Goal: Task Accomplishment & Management: Use online tool/utility

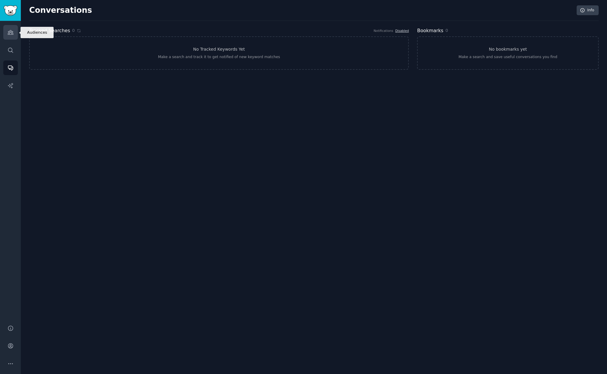
click at [12, 33] on icon "Sidebar" at bounding box center [10, 32] width 5 height 4
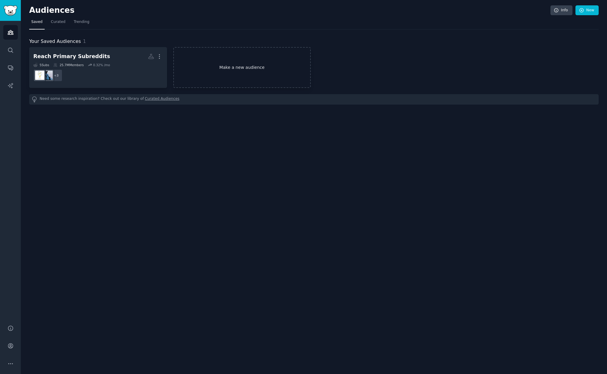
click at [221, 61] on link "Make a new audience" at bounding box center [242, 67] width 138 height 41
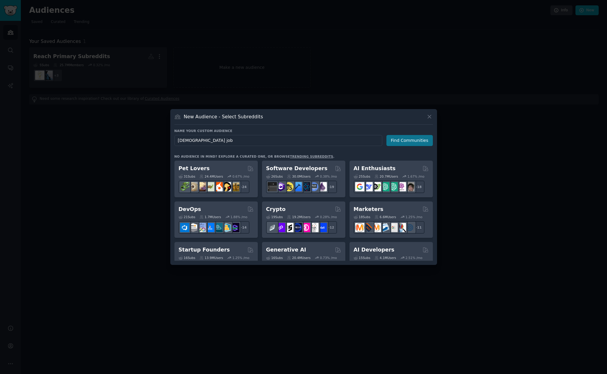
type input "[DEMOGRAPHIC_DATA] job"
click at [407, 143] on button "Find Communities" at bounding box center [409, 140] width 46 height 11
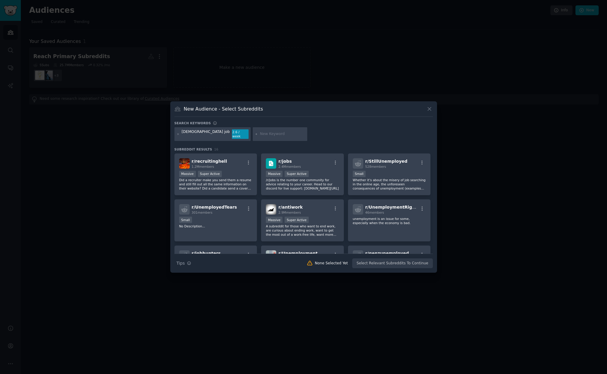
click at [254, 137] on div at bounding box center [280, 134] width 55 height 14
click at [260, 134] on input "text" at bounding box center [282, 133] width 45 height 5
click at [189, 133] on div "[DEMOGRAPHIC_DATA] job" at bounding box center [206, 134] width 48 height 10
click at [232, 133] on div "2.6 / week" at bounding box center [240, 134] width 17 height 10
click at [204, 133] on div "[DEMOGRAPHIC_DATA] job" at bounding box center [206, 134] width 48 height 10
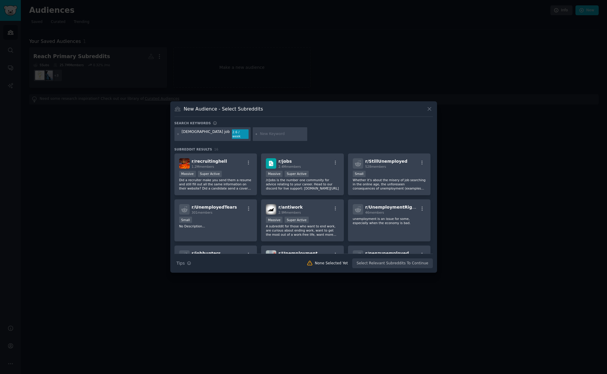
click at [205, 134] on div "[DEMOGRAPHIC_DATA] job" at bounding box center [206, 134] width 48 height 10
click at [208, 133] on div "[DEMOGRAPHIC_DATA] job" at bounding box center [206, 134] width 48 height 10
click at [428, 109] on icon at bounding box center [429, 108] width 3 height 3
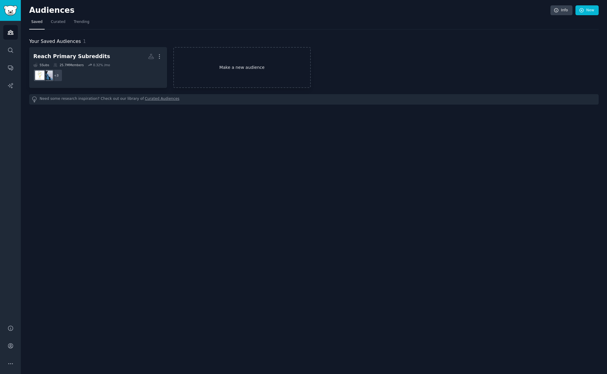
click at [278, 59] on link "Make a new audience" at bounding box center [242, 67] width 138 height 41
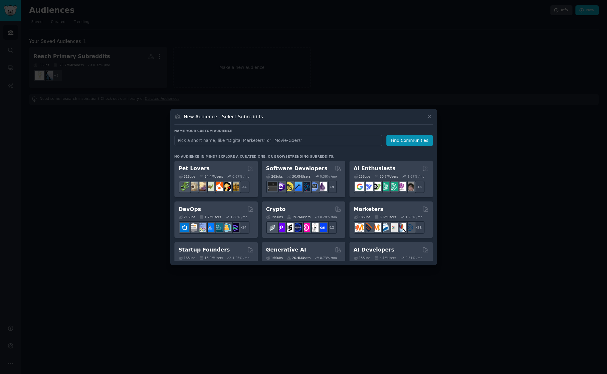
type input "e"
type input "unemployed"
click at [417, 141] on button "Find Communities" at bounding box center [409, 140] width 46 height 11
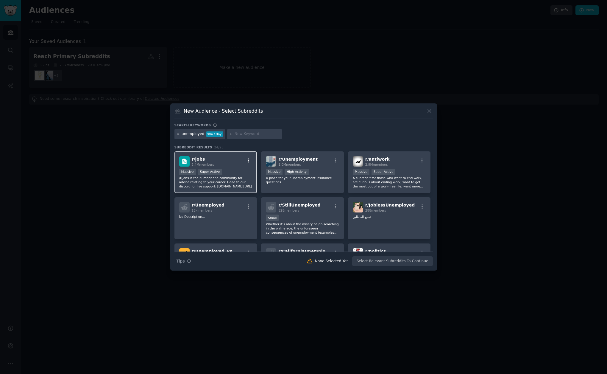
drag, startPoint x: 252, startPoint y: 159, endPoint x: 246, endPoint y: 159, distance: 6.0
click at [246, 159] on div "r/ jobs 2.4M members >= 95th percentile for submissions / day Massive Super Act…" at bounding box center [215, 172] width 83 height 42
click at [249, 161] on icon "button" at bounding box center [248, 160] width 5 height 5
click at [421, 264] on button "Create Audience" at bounding box center [413, 261] width 39 height 10
